Goal: Obtain resource: Download file/media

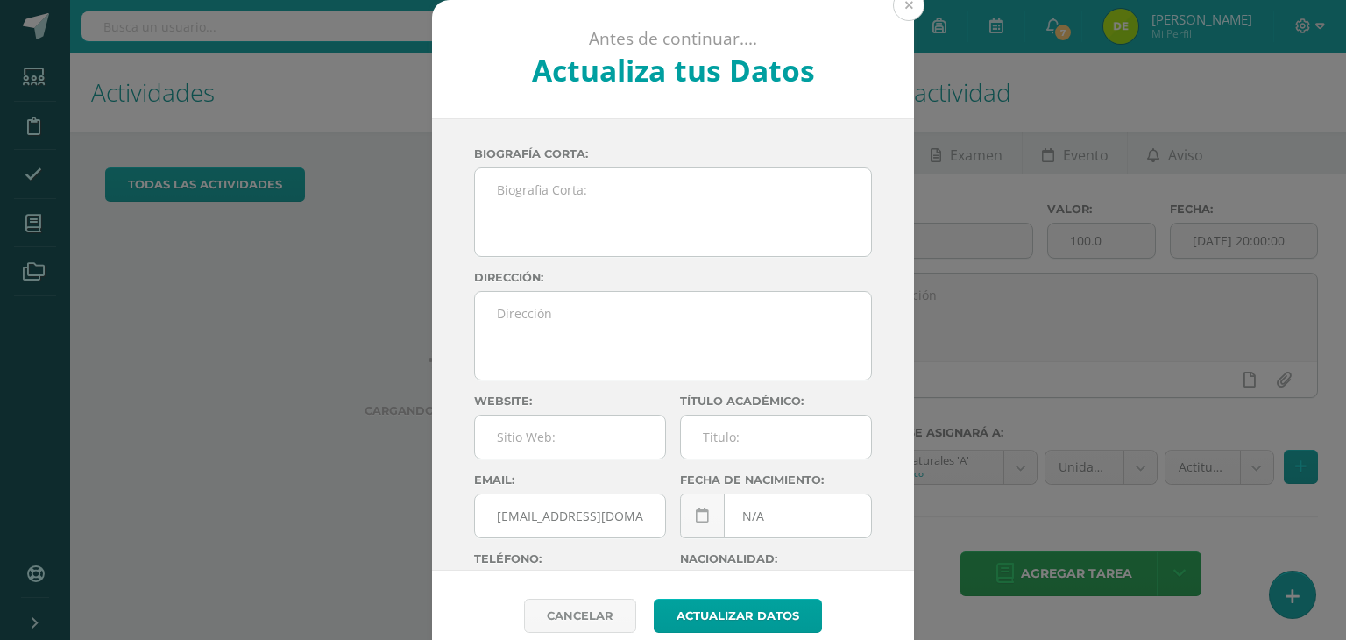
click at [908, 7] on button at bounding box center [909, 5] width 32 height 32
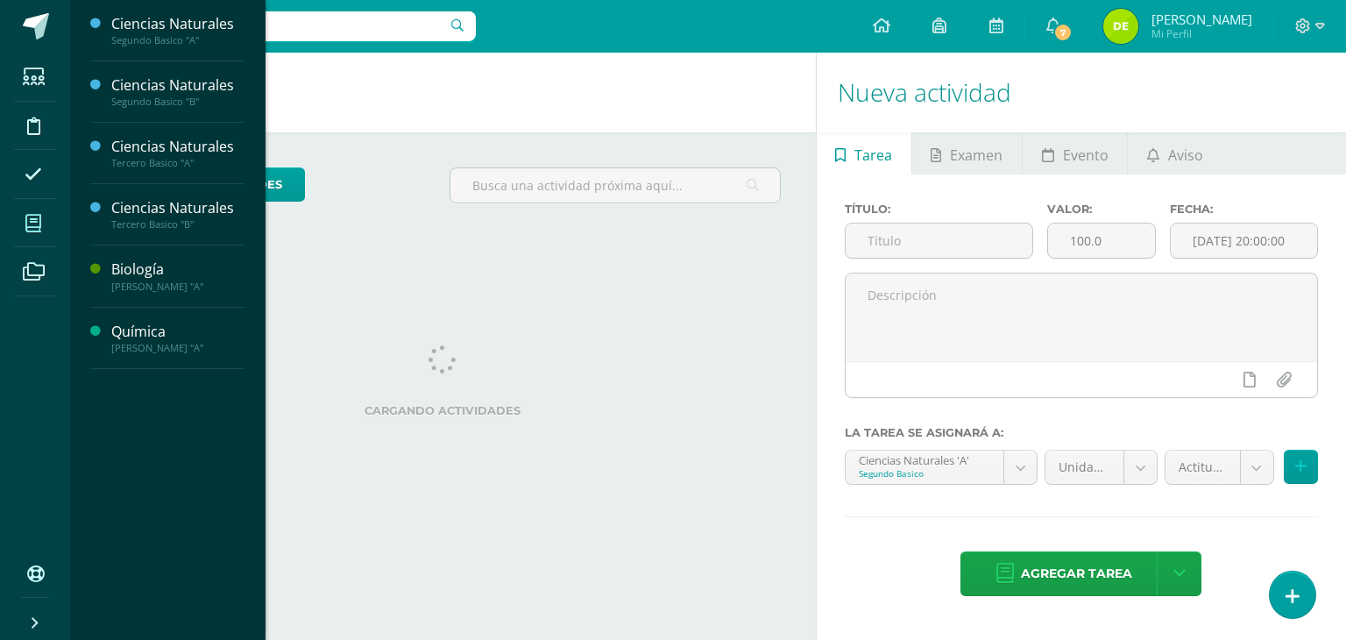
click at [33, 213] on span at bounding box center [33, 222] width 39 height 39
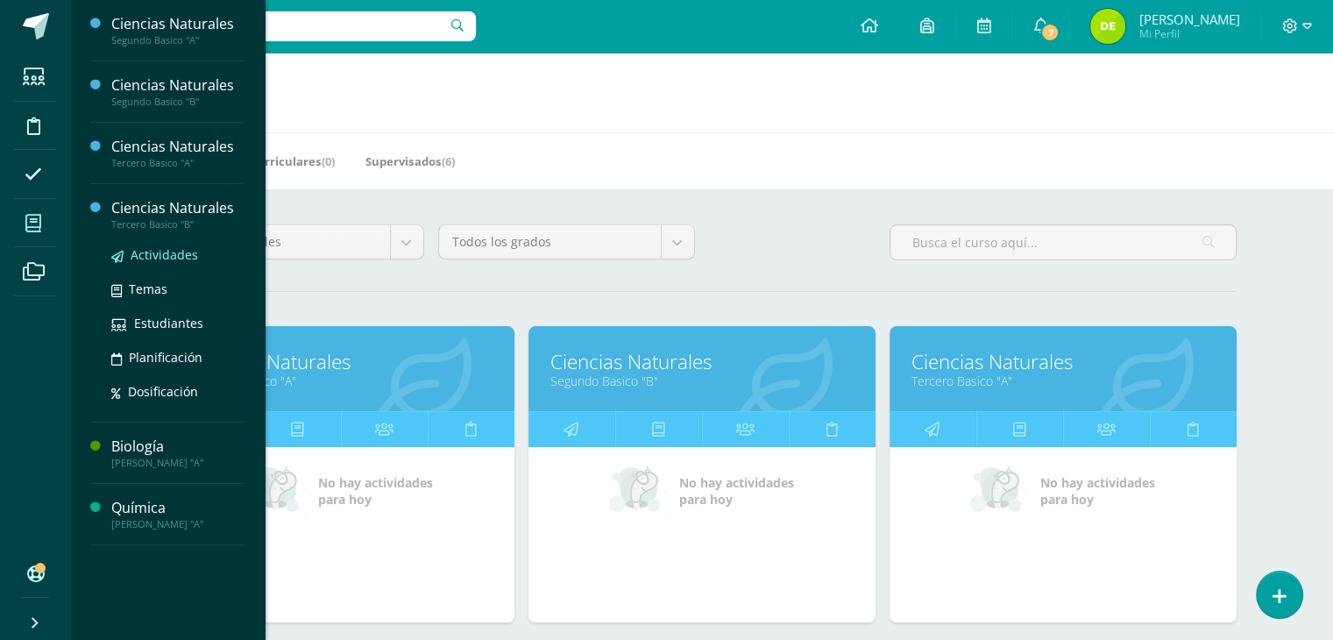
click at [159, 246] on span "Actividades" at bounding box center [164, 254] width 67 height 17
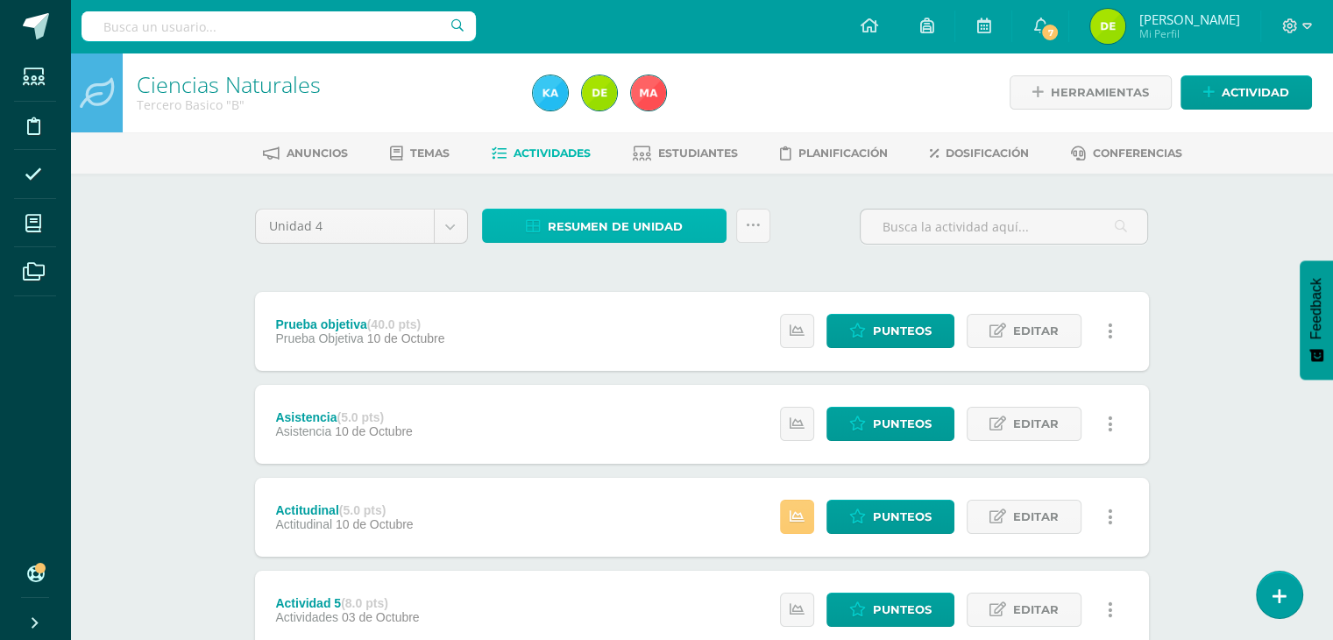
click at [632, 239] on span "Resumen de unidad" at bounding box center [615, 226] width 135 height 32
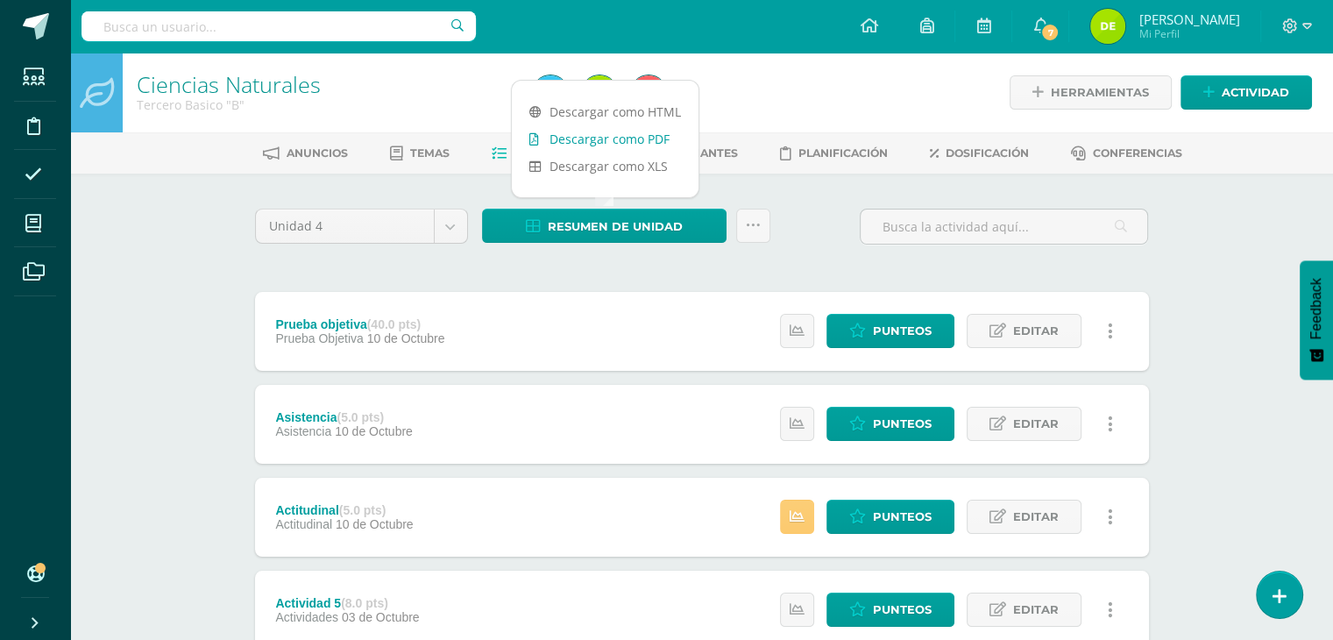
click at [642, 138] on link "Descargar como PDF" at bounding box center [605, 138] width 187 height 27
